Goal: Task Accomplishment & Management: Use online tool/utility

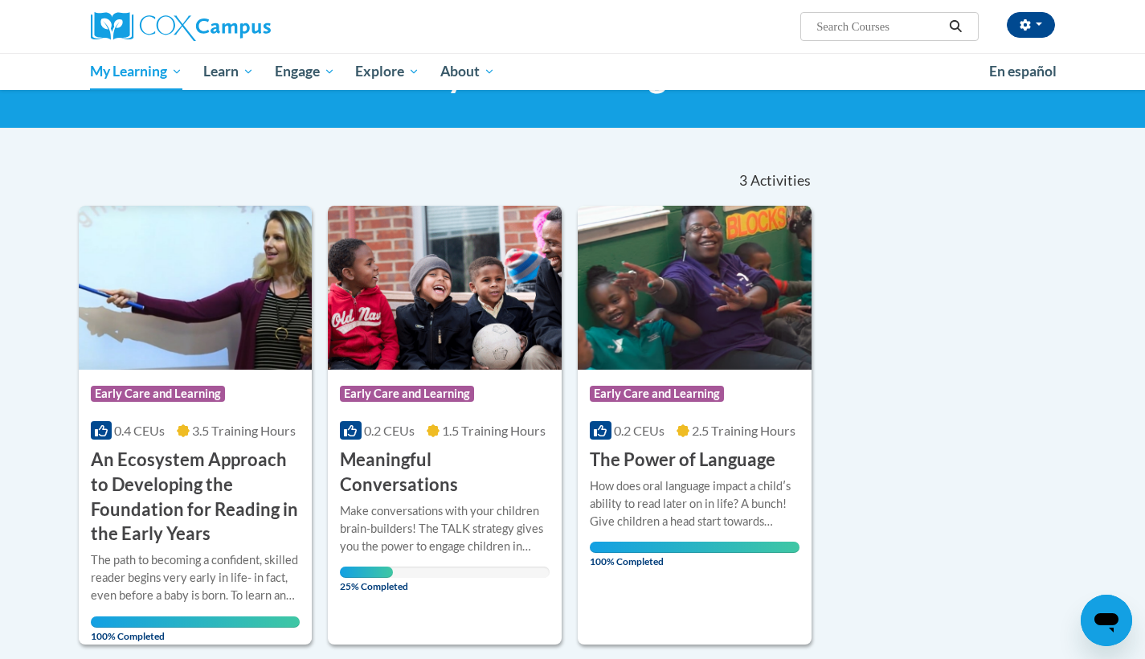
scroll to position [88, 0]
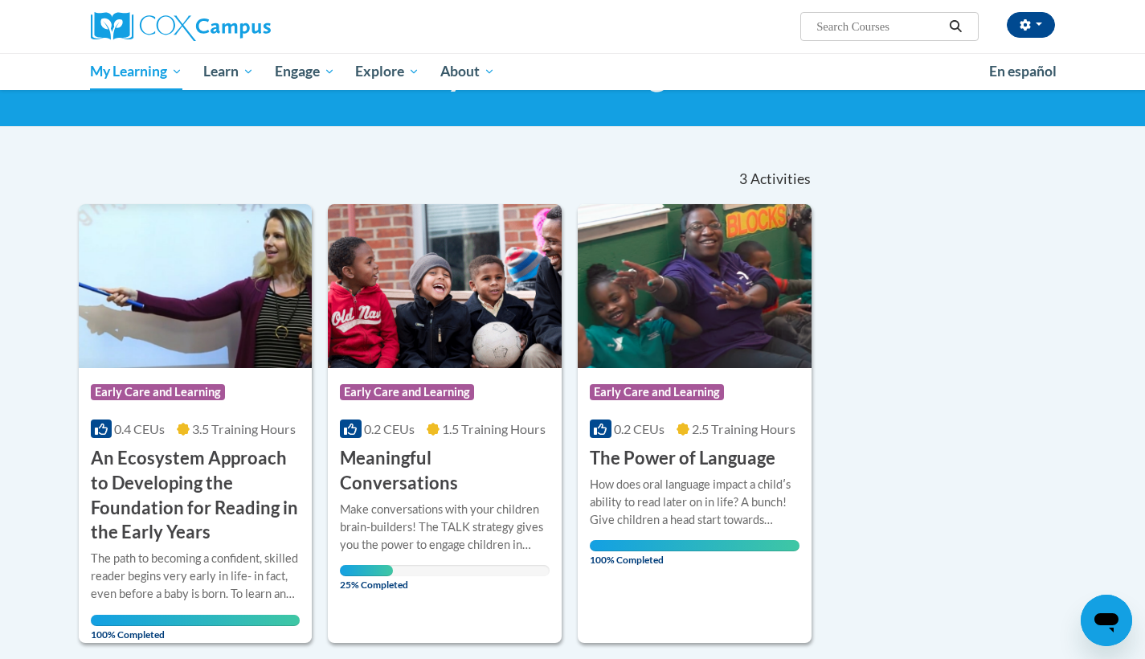
click at [463, 439] on div "Course Category: Early Care and Learning 0.2 CEUs 1.5 Training Hours COURSE Mea…" at bounding box center [445, 432] width 234 height 128
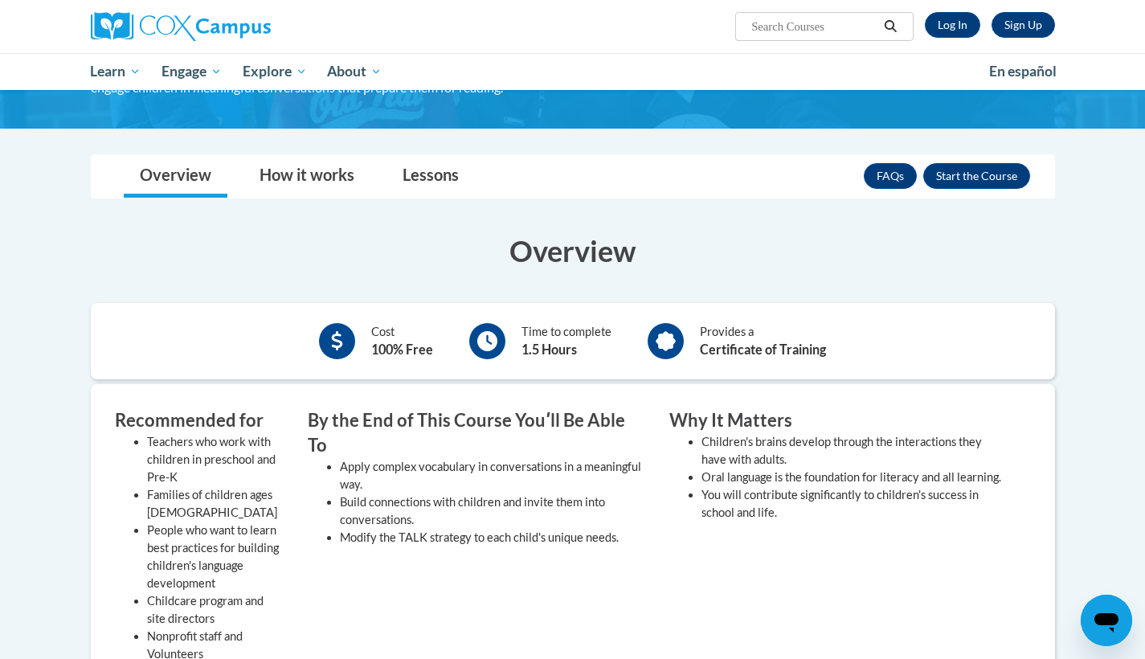
scroll to position [166, 0]
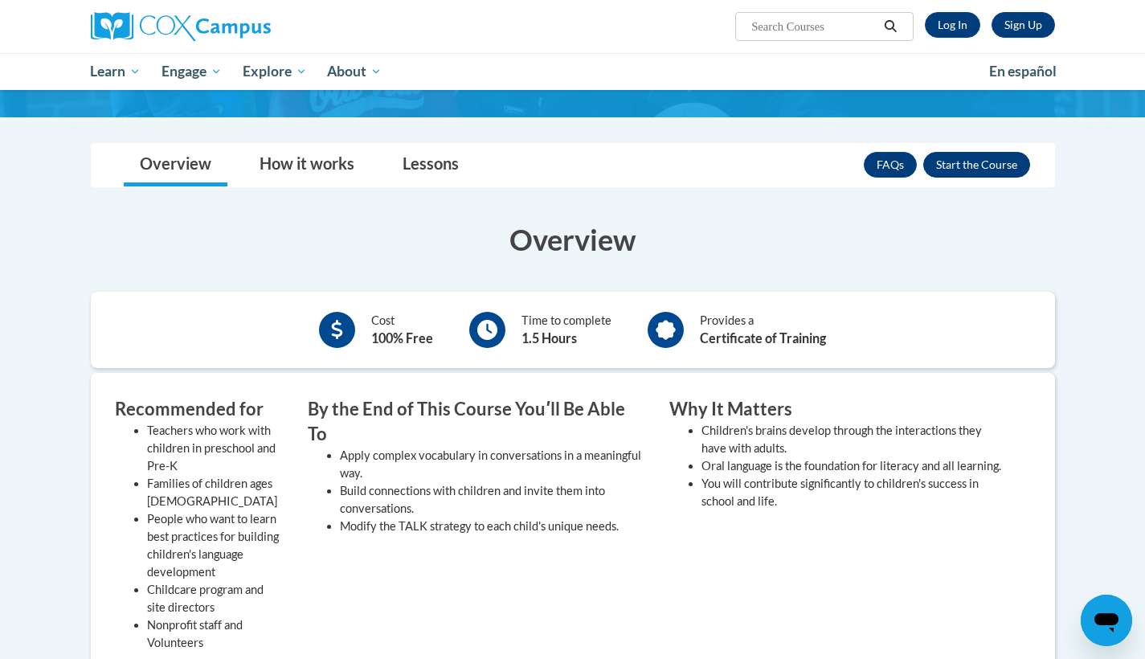
click at [953, 165] on button "Enroll" at bounding box center [976, 165] width 107 height 26
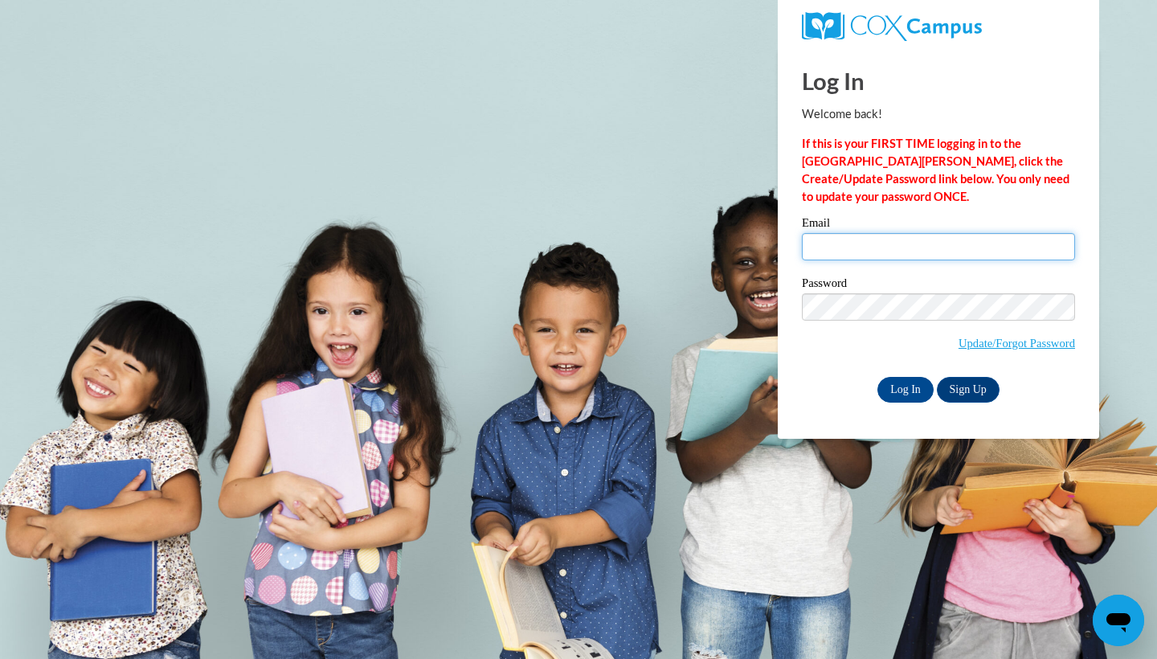
type input "Floofbourrow@students.northweststate.edu"
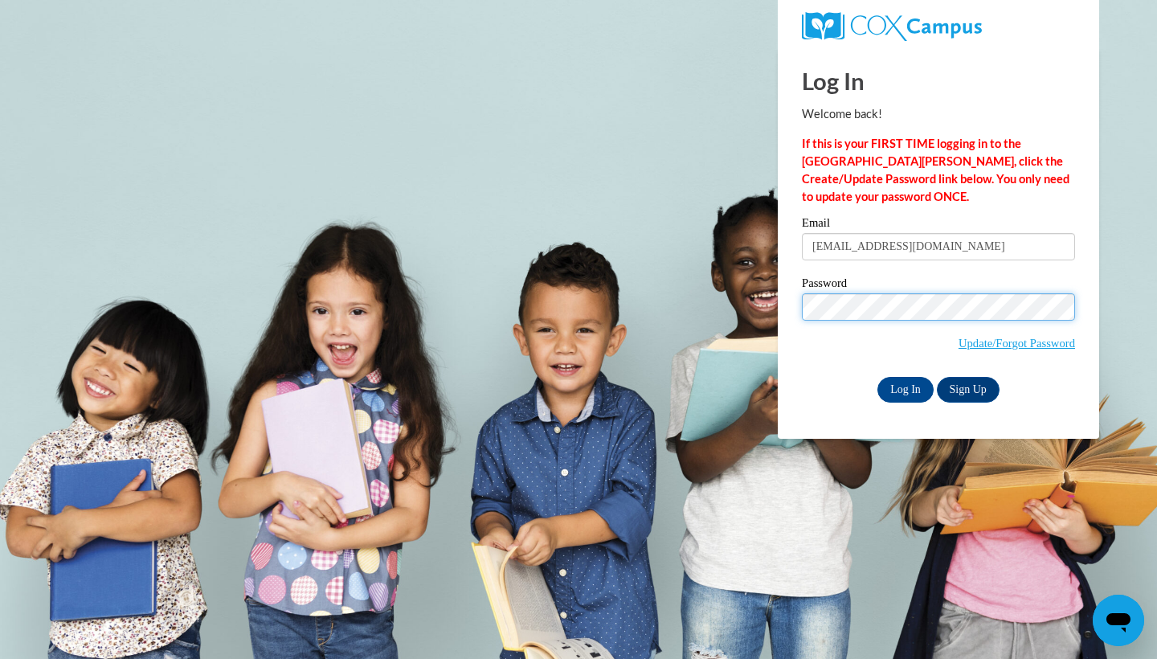
click at [904, 386] on input "Log In" at bounding box center [905, 390] width 56 height 26
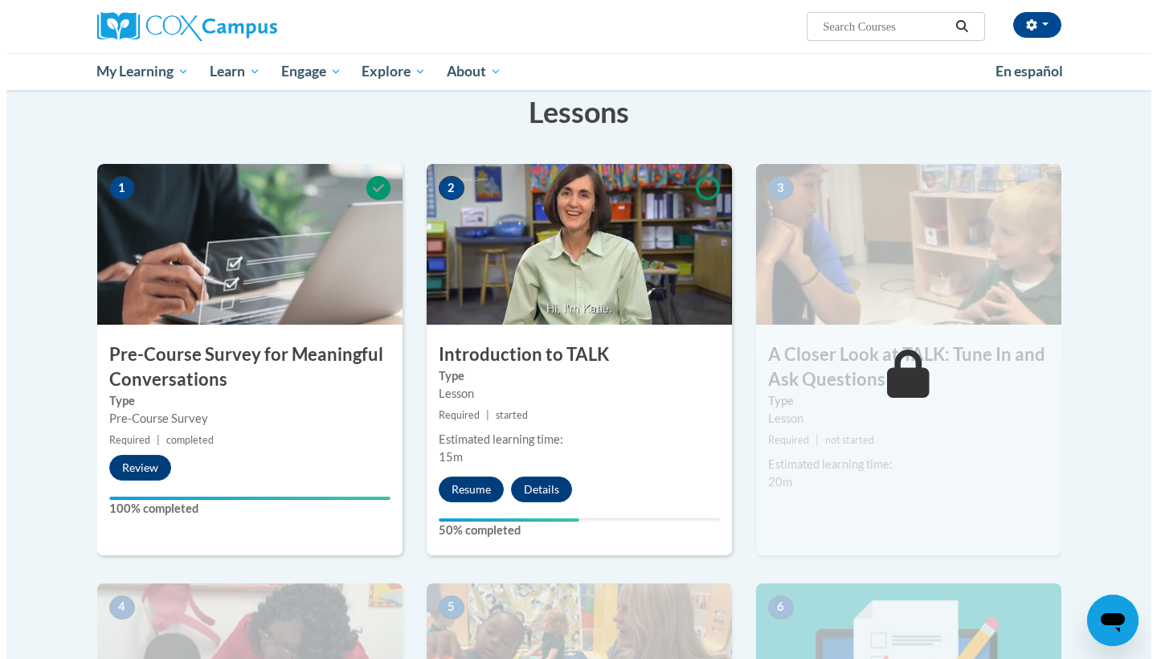
scroll to position [268, 0]
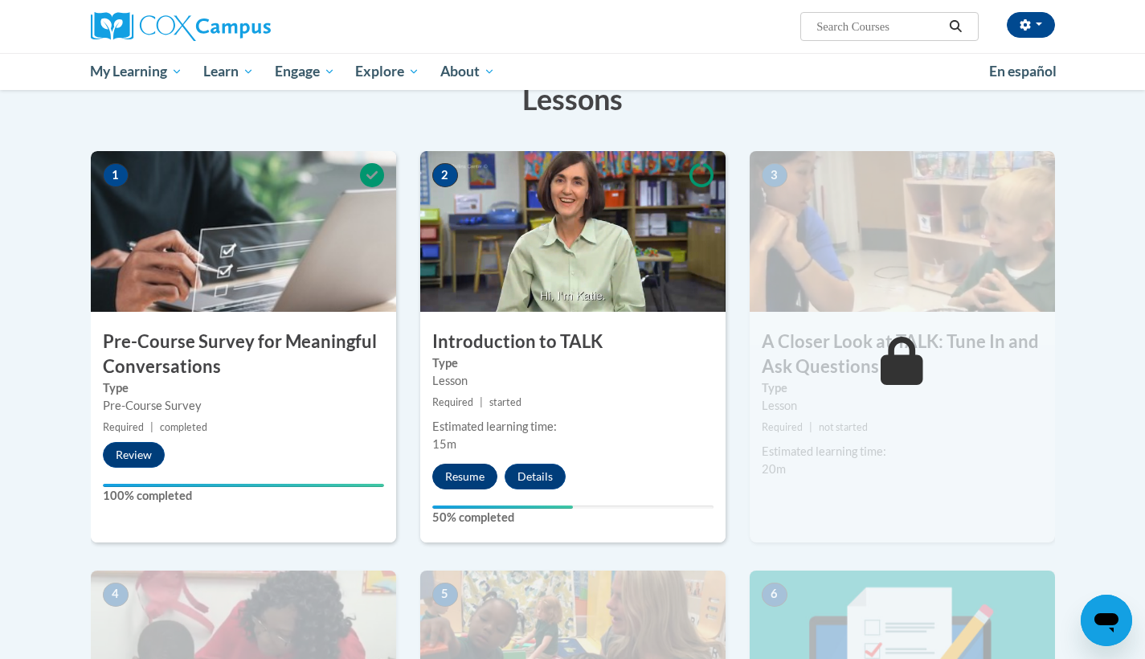
click at [470, 468] on button "Resume" at bounding box center [464, 476] width 65 height 26
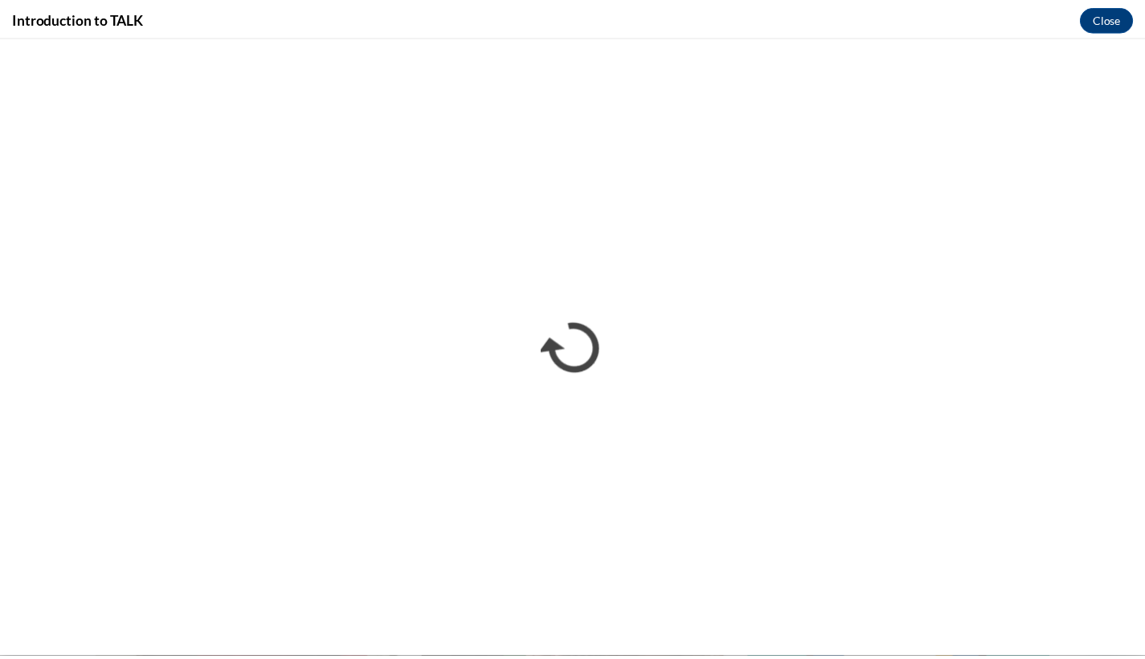
scroll to position [0, 0]
click at [1107, 18] on button "Close" at bounding box center [1118, 18] width 54 height 26
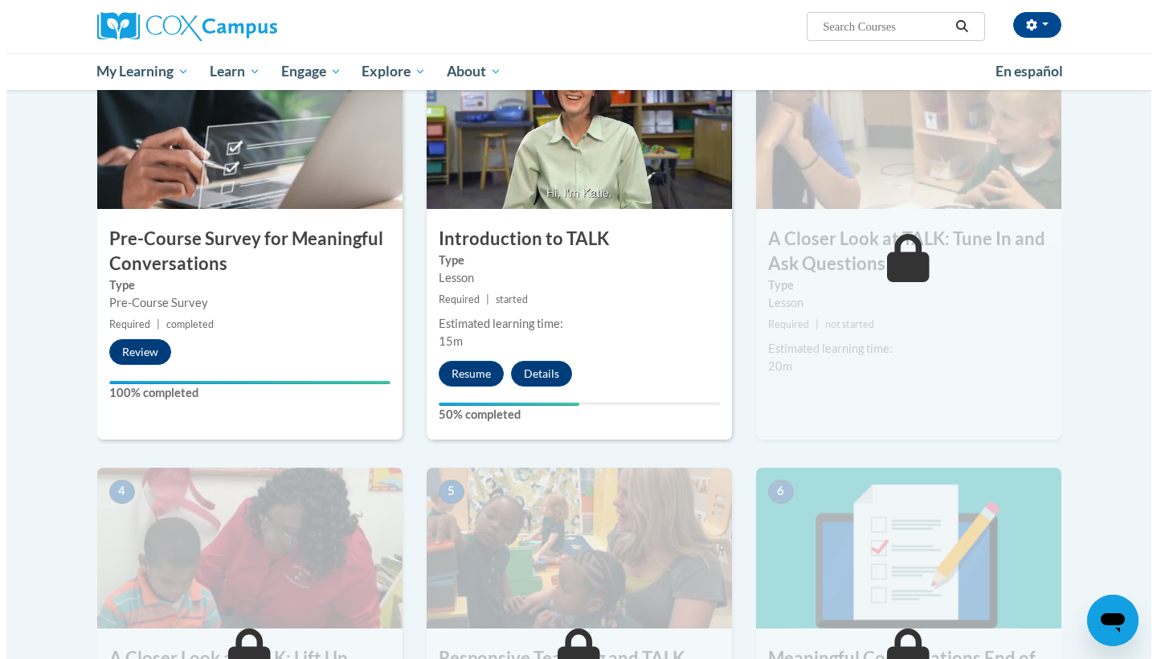
scroll to position [384, 0]
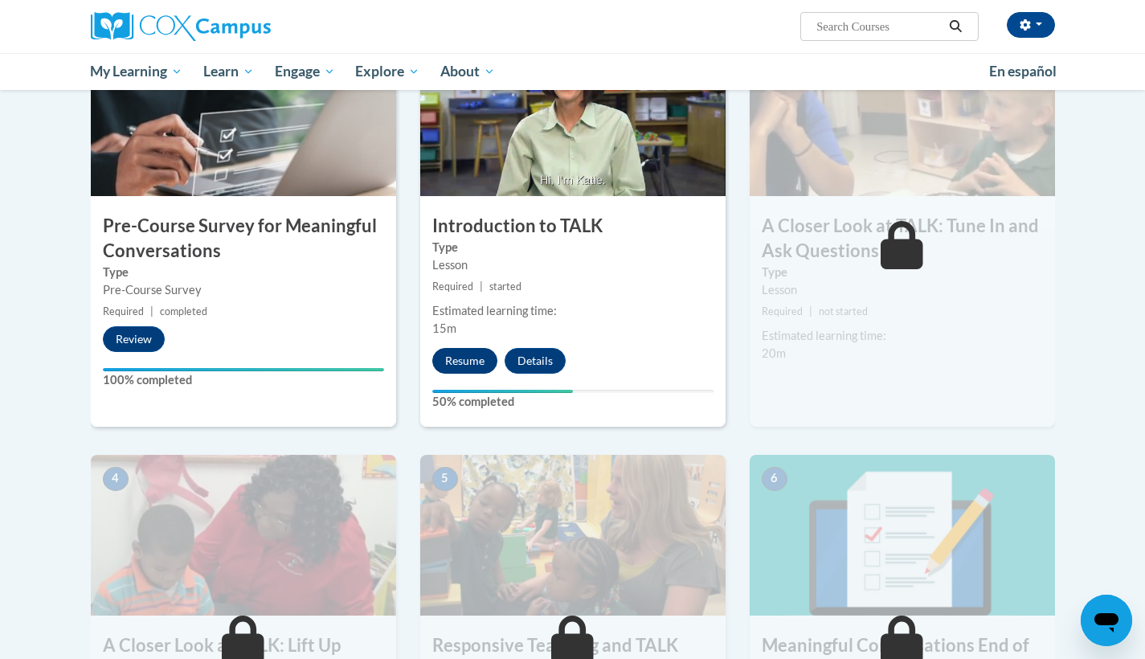
click at [462, 358] on button "Resume" at bounding box center [464, 361] width 65 height 26
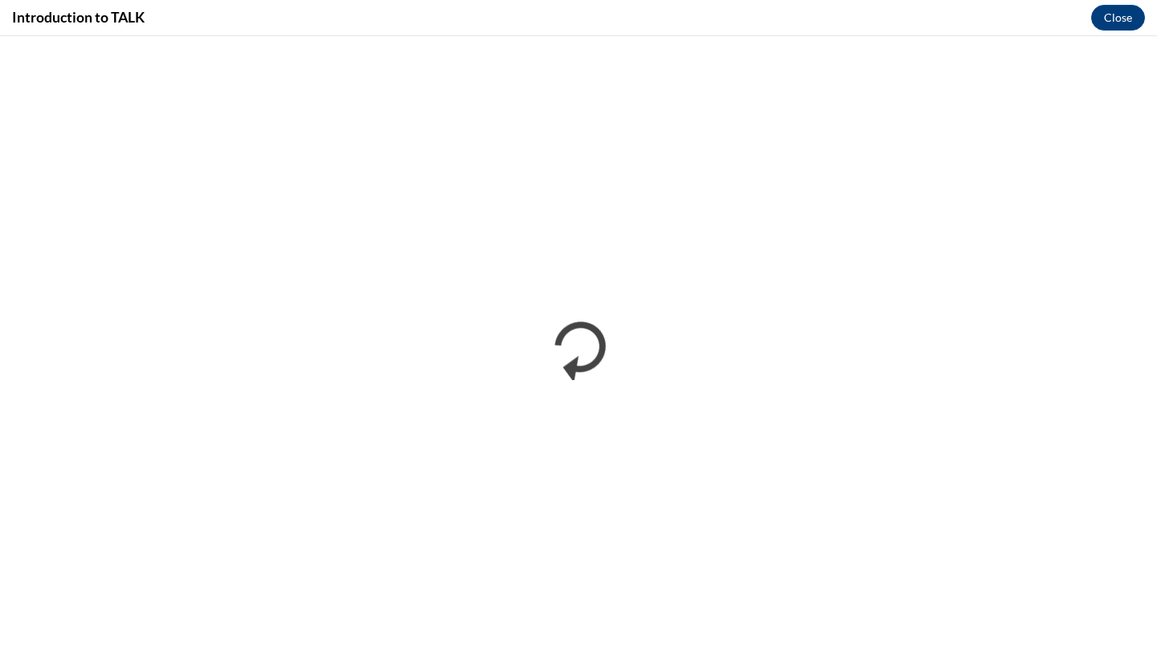
scroll to position [0, 0]
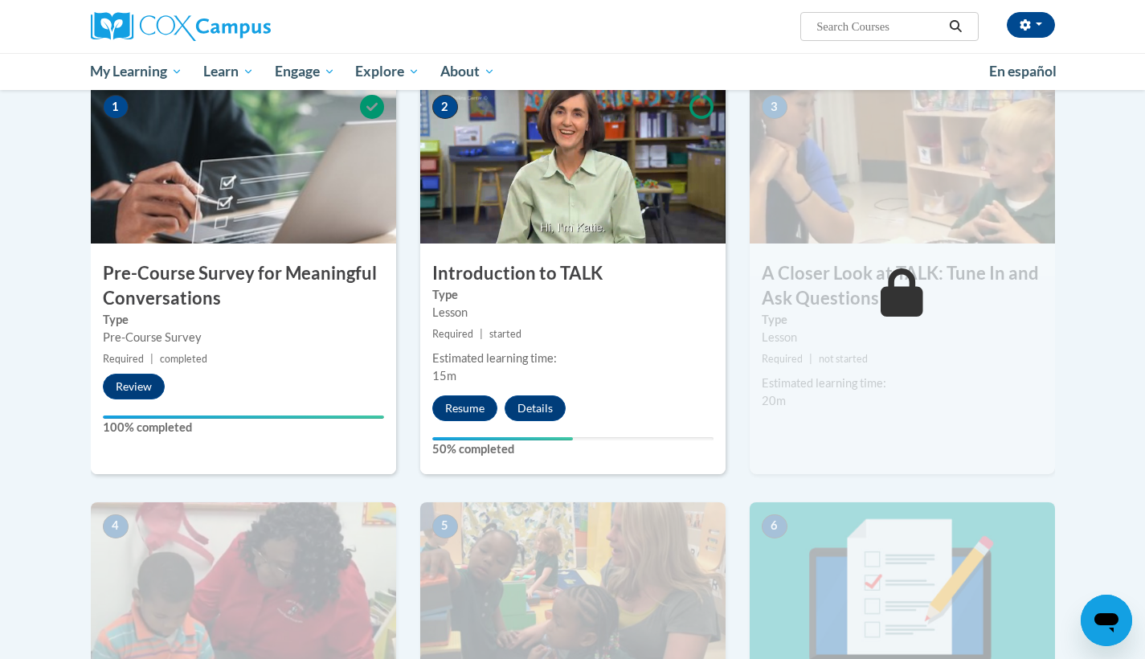
scroll to position [350, 0]
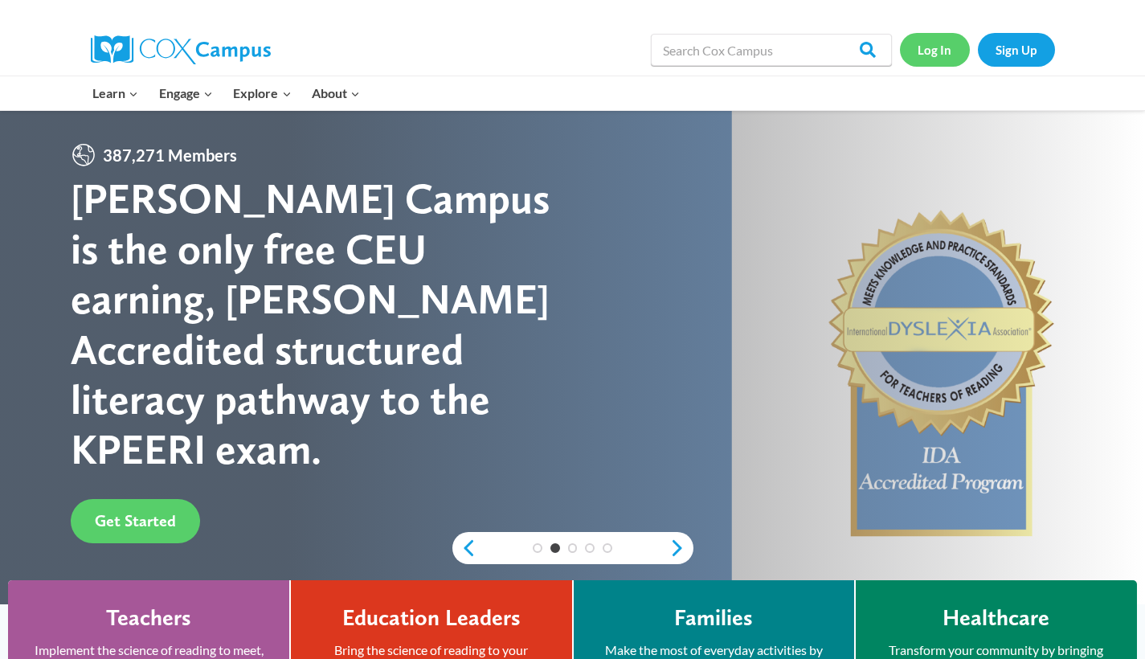
click at [921, 48] on link "Log In" at bounding box center [935, 49] width 70 height 33
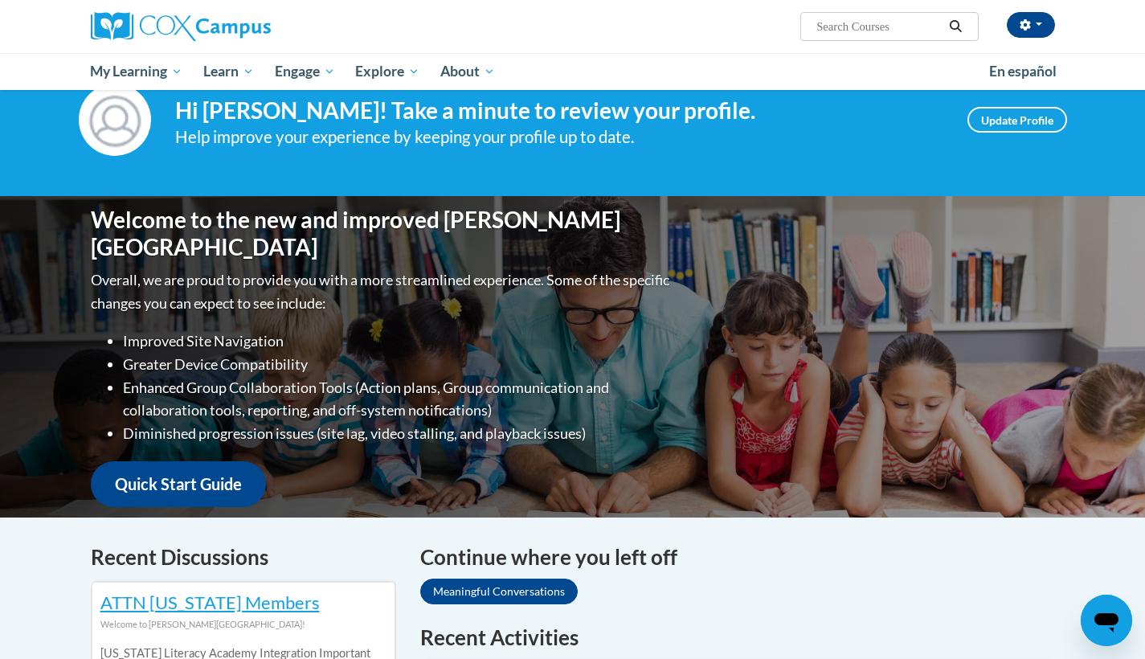
scroll to position [116, 0]
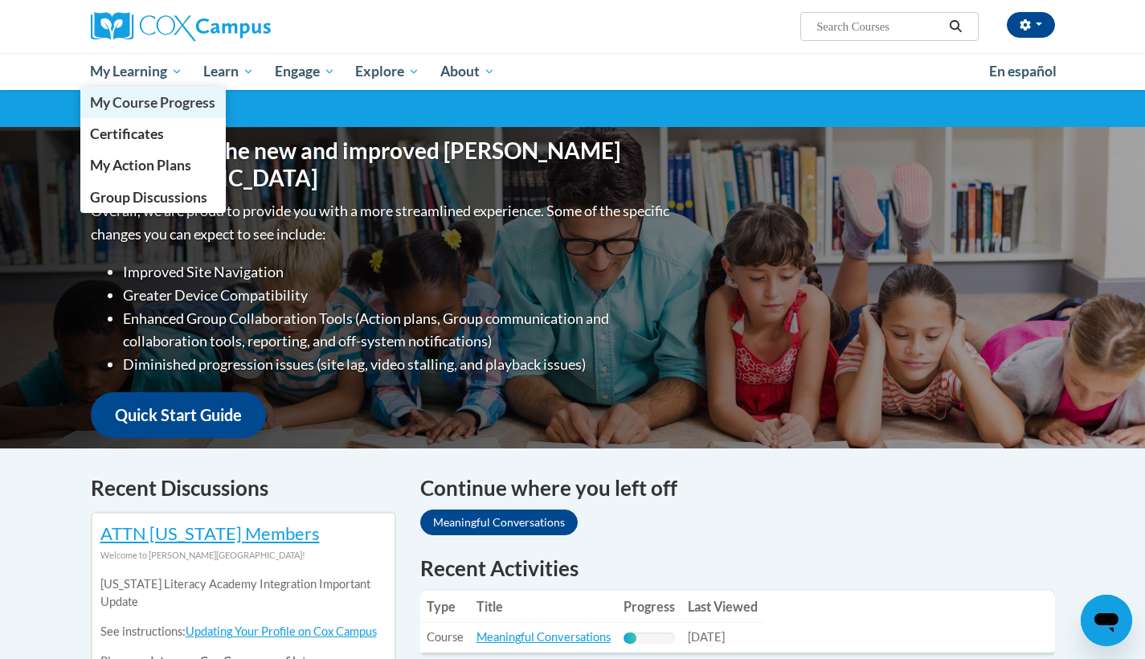
click at [147, 101] on span "My Course Progress" at bounding box center [152, 102] width 125 height 17
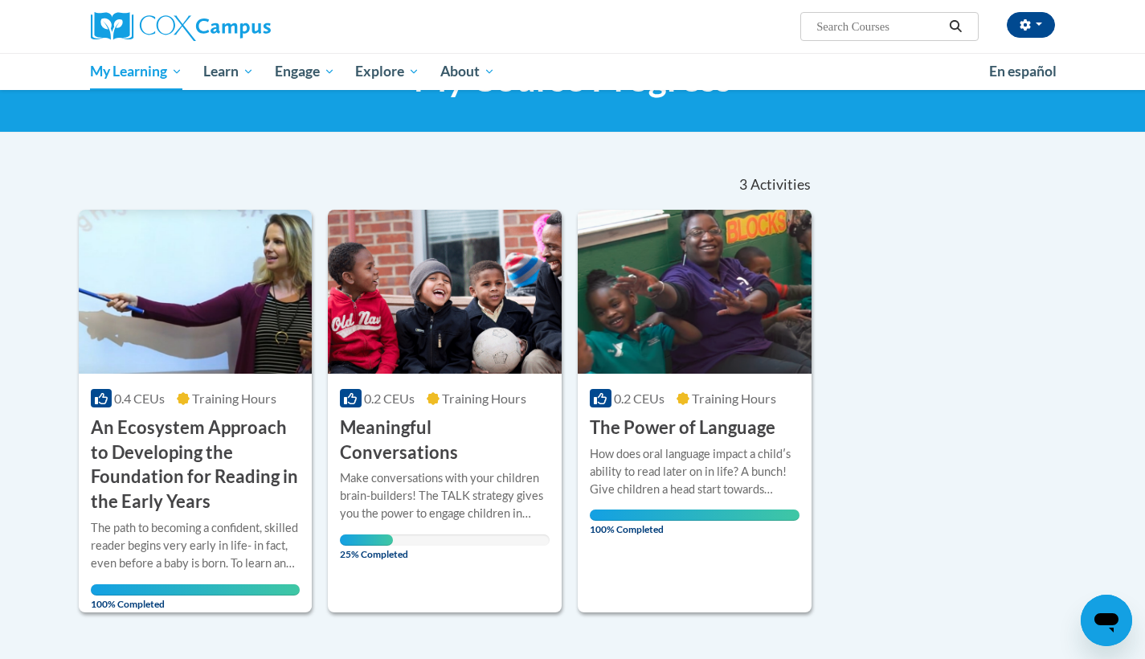
scroll to position [94, 0]
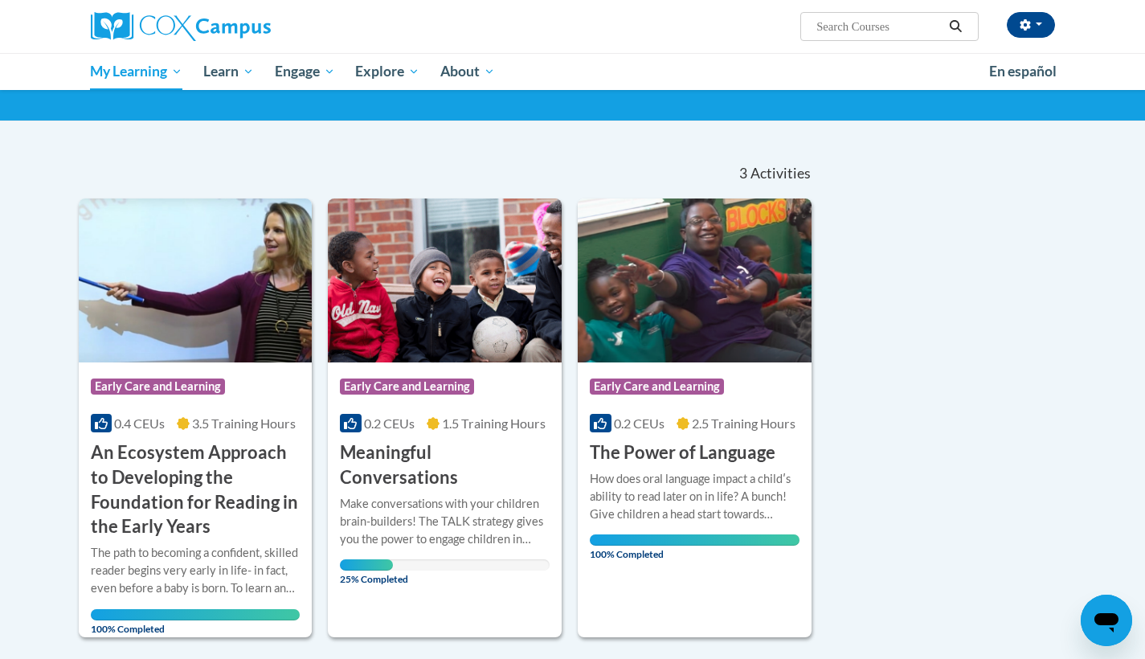
click at [435, 514] on div "Make conversations with your children brain-builders! The TALK strategy gives y…" at bounding box center [445, 521] width 210 height 53
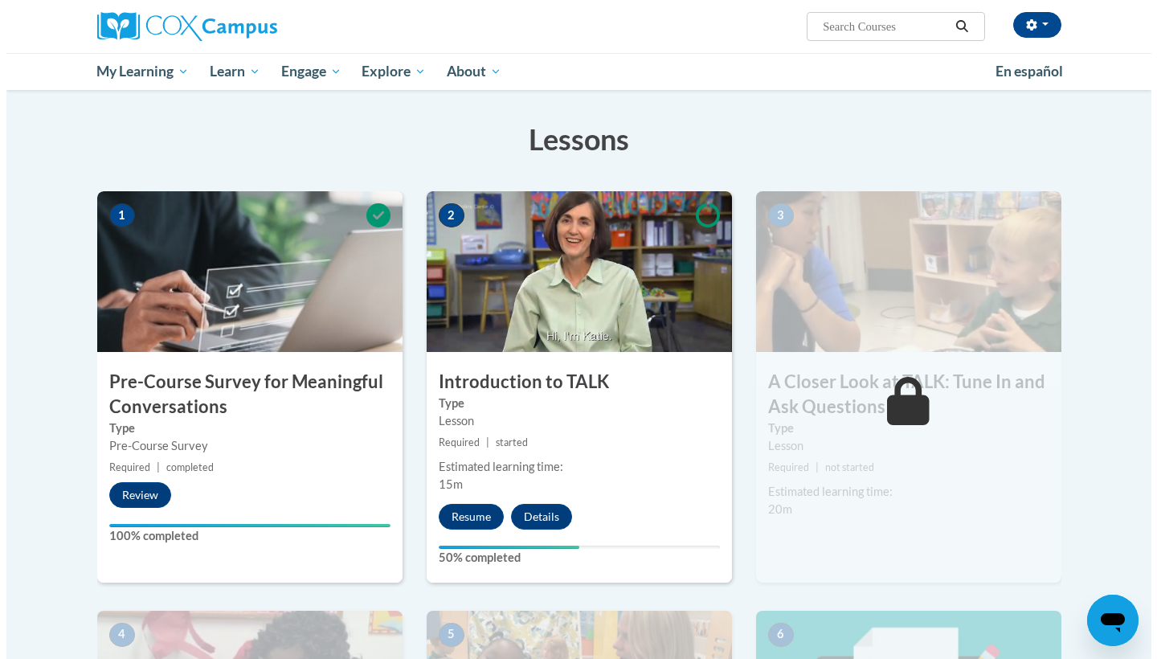
scroll to position [231, 0]
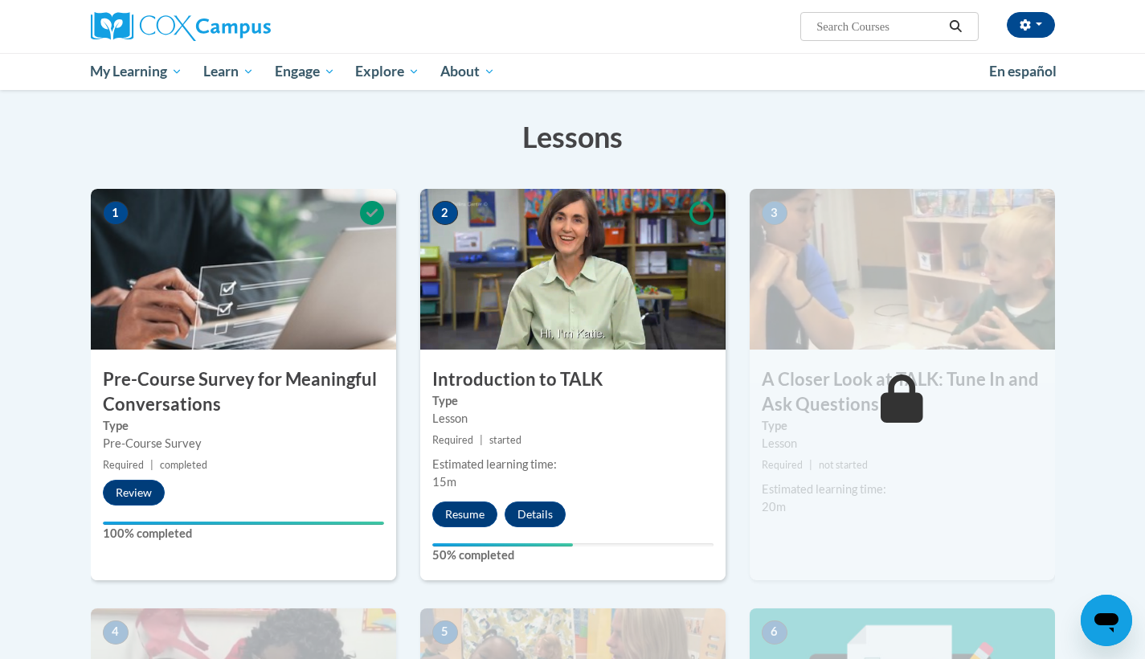
click at [451, 529] on div "2 Introduction to TALK Type Lesson Required | started Estimated learning time: …" at bounding box center [572, 384] width 305 height 390
click at [451, 512] on button "Resume" at bounding box center [464, 514] width 65 height 26
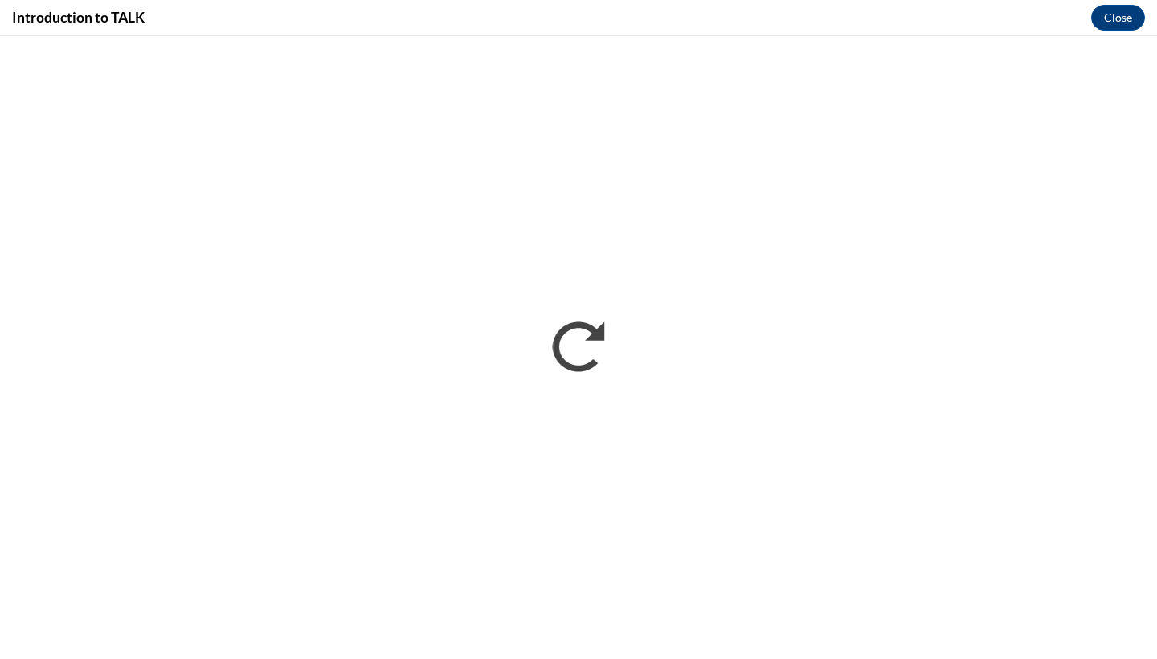
scroll to position [0, 0]
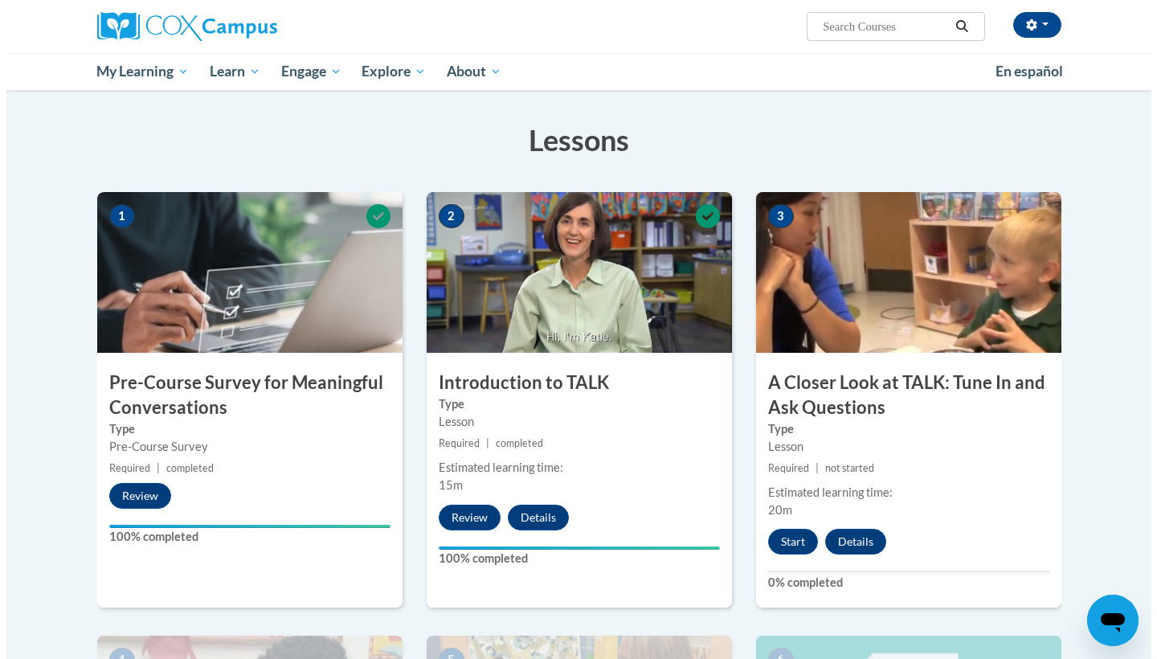
scroll to position [243, 0]
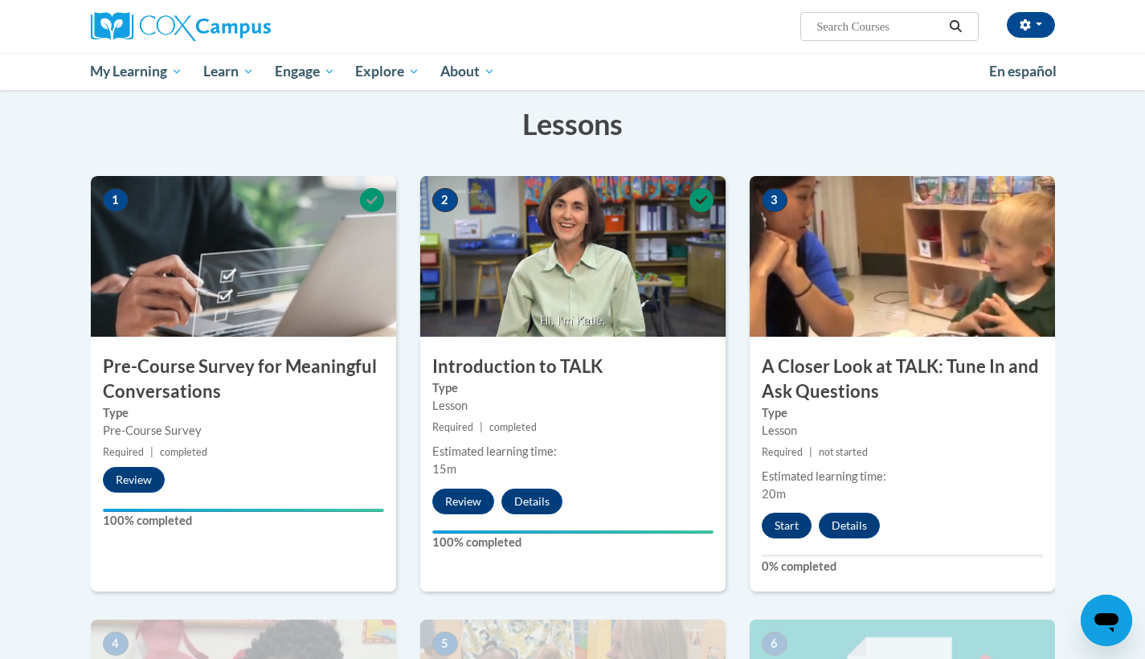
click at [793, 525] on button "Start" at bounding box center [786, 525] width 50 height 26
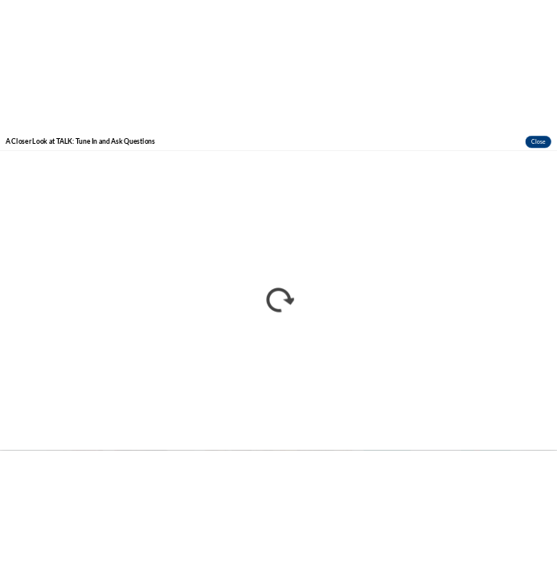
scroll to position [0, 0]
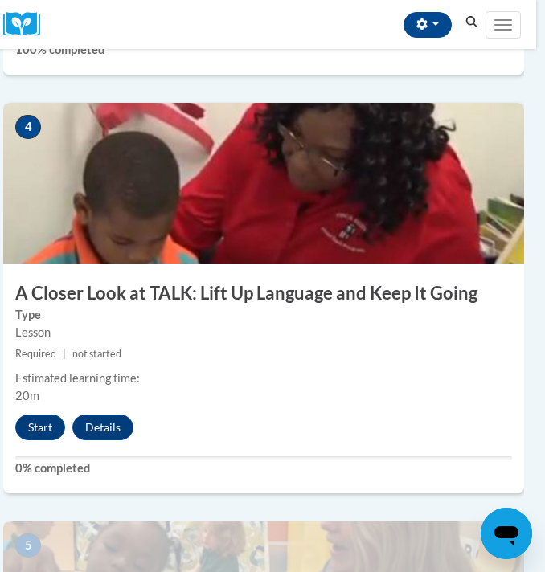
scroll to position [1523, 9]
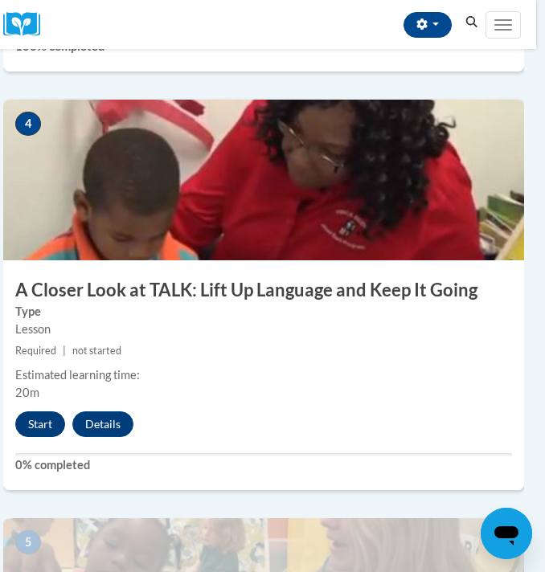
click at [47, 418] on button "Start" at bounding box center [40, 424] width 50 height 26
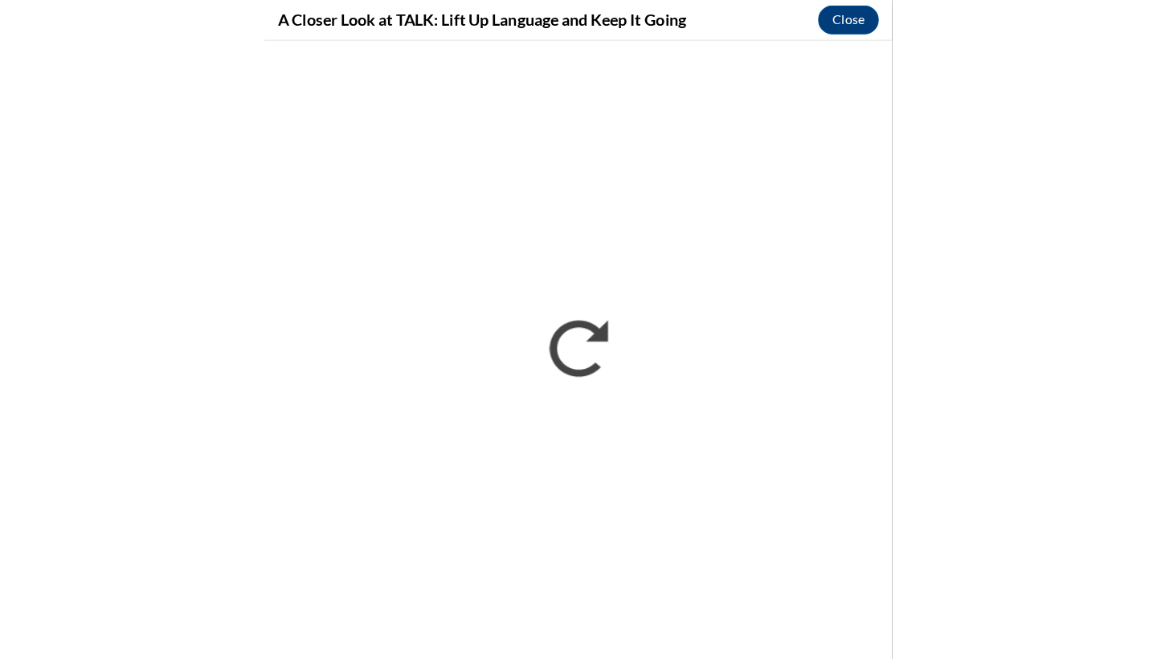
scroll to position [1028, 0]
